Goal: Information Seeking & Learning: Learn about a topic

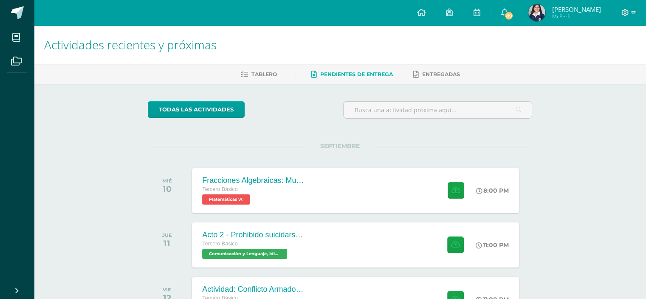
click at [386, 73] on span "Pendientes de entrega" at bounding box center [356, 74] width 73 height 6
click at [375, 183] on div "Fracciones Algebraicas: Multiplicación y División Tercero Básico Matemáticas 'A…" at bounding box center [356, 189] width 330 height 45
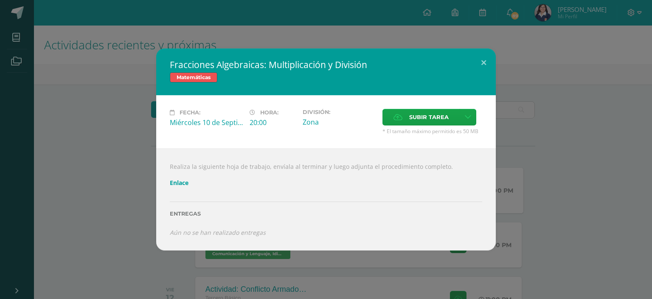
click at [185, 183] on link "Enlace" at bounding box center [179, 182] width 19 height 8
click at [522, 99] on div "Fracciones Algebraicas: Multiplicación y División Matemáticas Fecha: Miércoles …" at bounding box center [325, 149] width 645 height 202
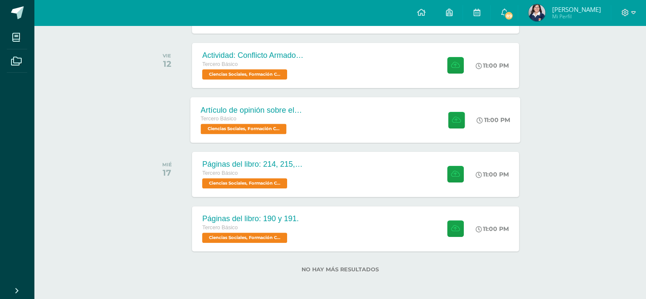
scroll to position [234, 0]
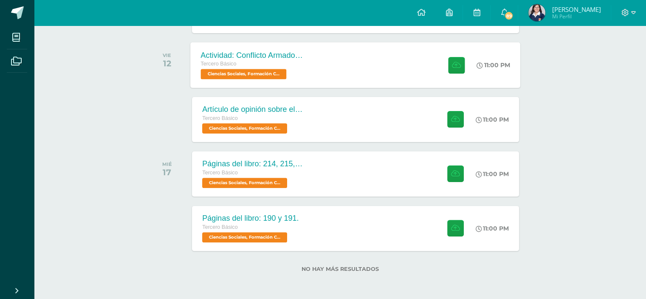
click at [319, 70] on div "Actividad: Conflicto Armado Interno Tercero Básico Ciencias Sociales, Formación…" at bounding box center [356, 64] width 330 height 45
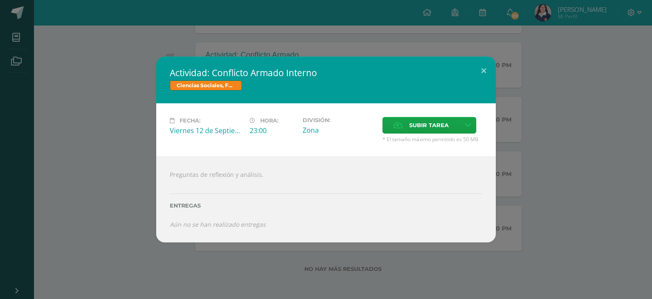
drag, startPoint x: 121, startPoint y: 191, endPoint x: 128, endPoint y: 186, distance: 7.7
click at [123, 189] on div "Actividad: Conflicto Armado Interno Ciencias Sociales, Formación Ciudadana e In…" at bounding box center [325, 149] width 645 height 186
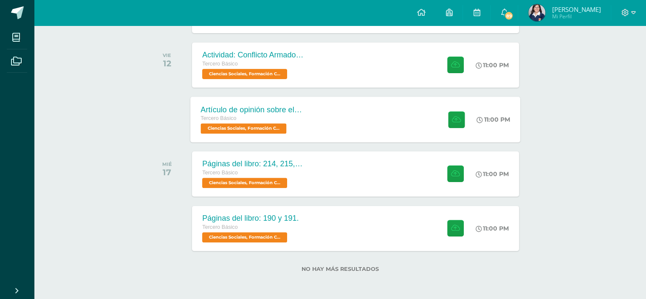
click at [329, 127] on div "Artículo de opinión sobre el Conflicto Armado Interno Tercero Básico Ciencias S…" at bounding box center [356, 118] width 330 height 45
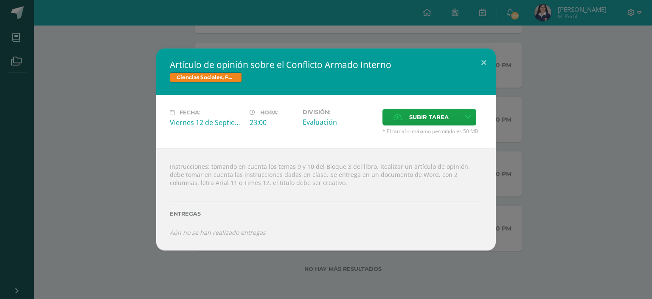
drag, startPoint x: 104, startPoint y: 216, endPoint x: 109, endPoint y: 214, distance: 4.6
click at [105, 215] on div "Artículo de opinión sobre el Conflicto Armado Interno Ciencias Sociales, Formac…" at bounding box center [325, 149] width 645 height 202
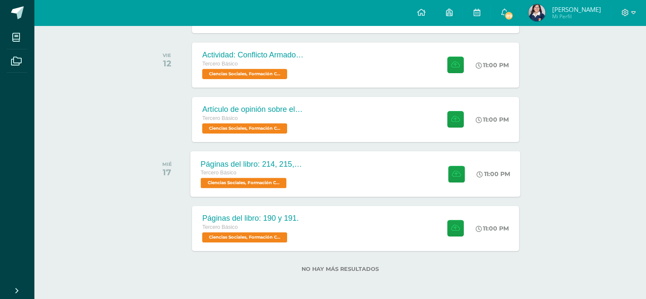
click at [343, 178] on div "Páginas del libro: 214, 215, 216 y 217. Tercero Básico Ciencias Sociales, Forma…" at bounding box center [356, 173] width 330 height 45
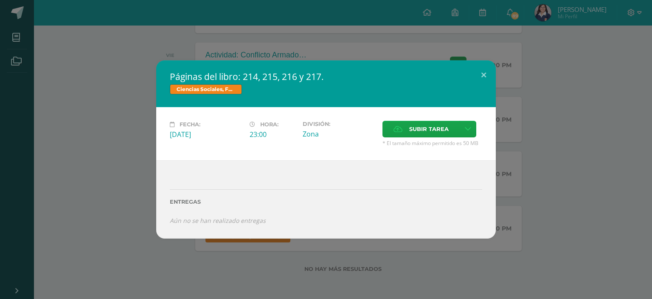
click at [120, 176] on div "Páginas del libro: 214, 215, 216 y 217. Ciencias Sociales, Formación Ciudadana …" at bounding box center [325, 148] width 645 height 177
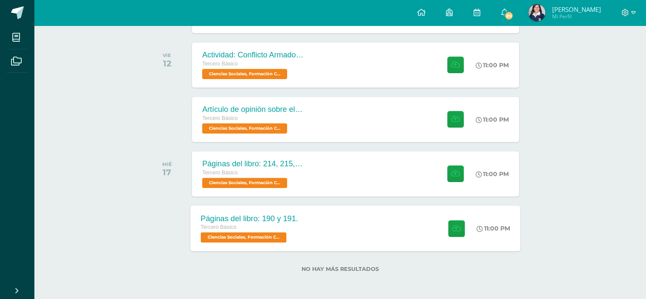
click at [325, 215] on div "Páginas del libro: 190 y 191. Tercero Básico Ciencias Sociales, Formación Ciuda…" at bounding box center [356, 227] width 330 height 45
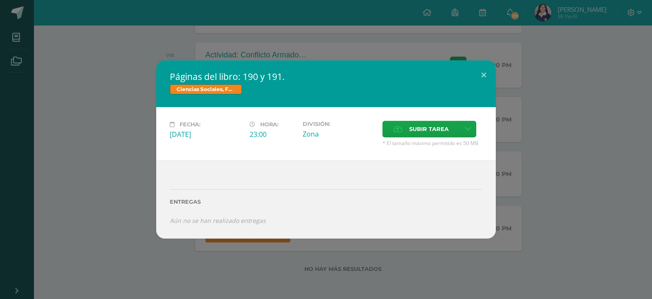
click at [51, 192] on div "Páginas del libro: 190 y 191. Ciencias Sociales, Formación Ciudadana e Intercul…" at bounding box center [325, 148] width 645 height 177
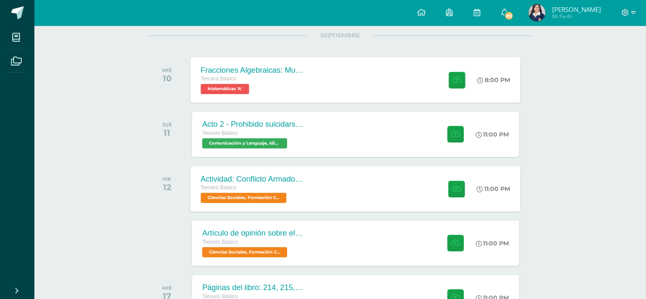
scroll to position [107, 0]
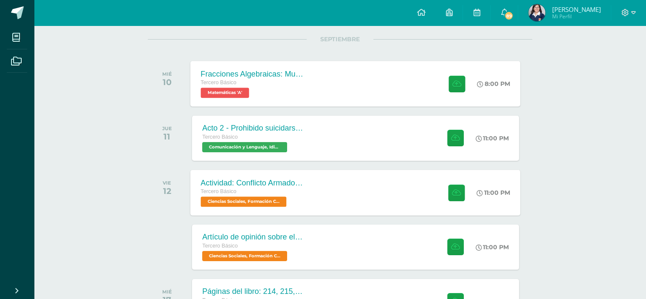
click at [313, 201] on div "Actividad: Conflicto Armado Interno Tercero Básico Ciencias Sociales, Formación…" at bounding box center [253, 191] width 124 height 45
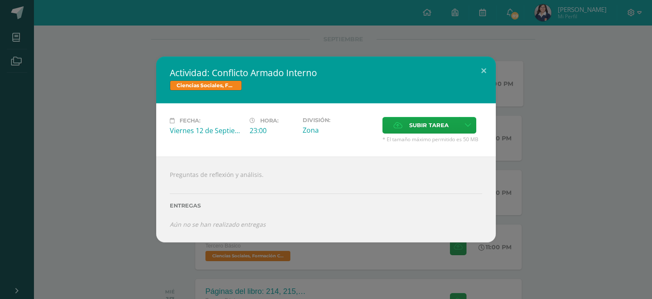
click at [108, 220] on div "Actividad: Conflicto Armado Interno Ciencias Sociales, Formación Ciudadana e In…" at bounding box center [325, 149] width 645 height 186
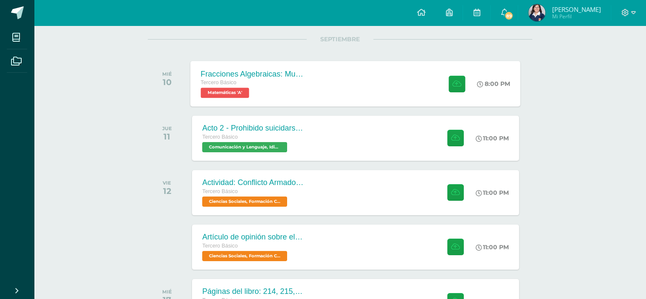
click at [323, 236] on div "Artículo de opinión sobre el Conflicto Armado Interno Tercero Básico Ciencias S…" at bounding box center [355, 246] width 327 height 45
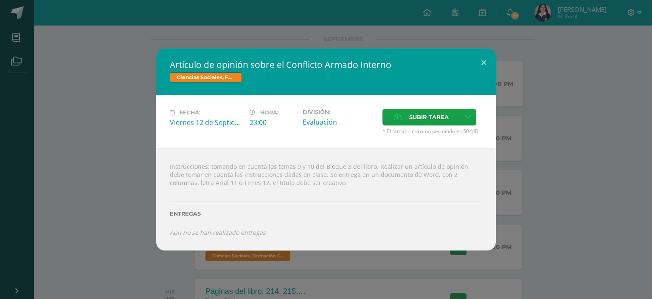
click at [561, 136] on div "Artículo de opinión sobre el Conflicto Armado Interno Ciencias Sociales, Formac…" at bounding box center [325, 149] width 645 height 202
